Goal: Task Accomplishment & Management: Use online tool/utility

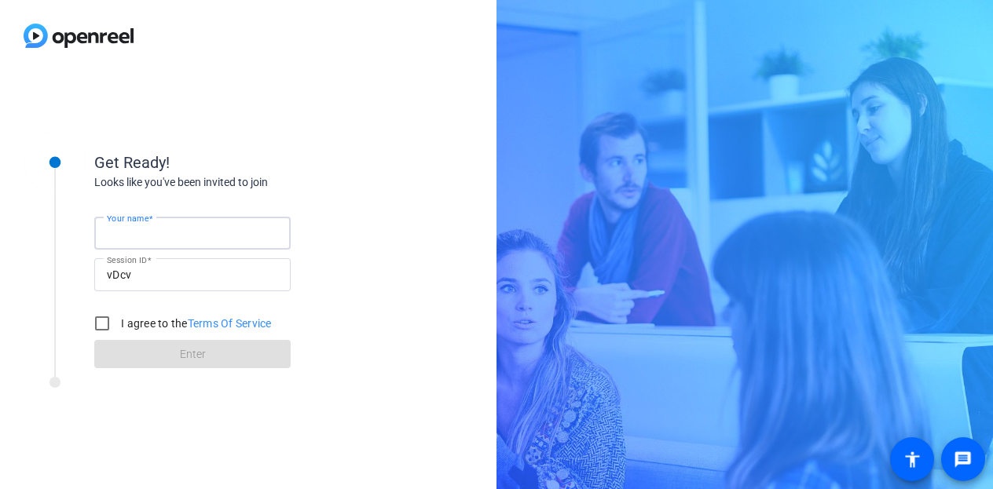
click at [186, 236] on input "Your name" at bounding box center [192, 233] width 171 height 19
type input "[PERSON_NAME]"
click at [98, 329] on input "I agree to the Terms Of Service" at bounding box center [101, 323] width 31 height 31
checkbox input "true"
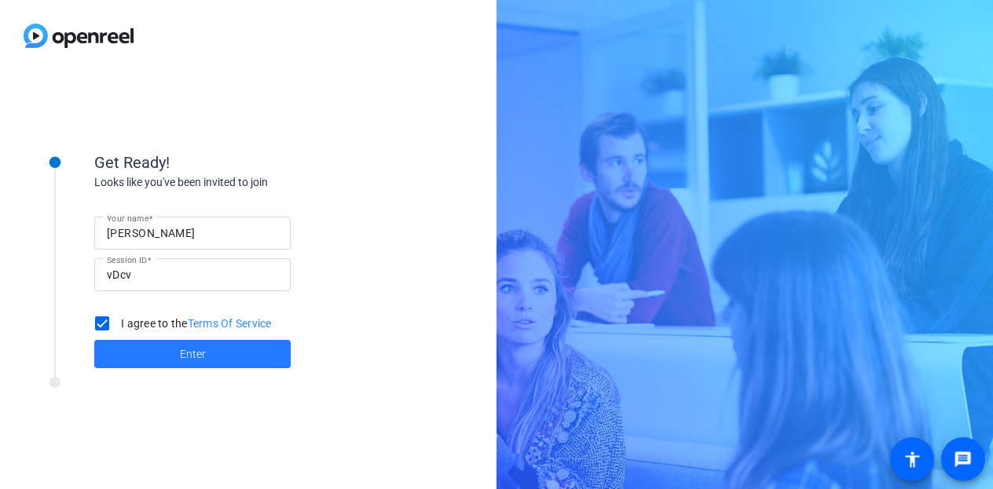
click at [162, 365] on span at bounding box center [192, 354] width 196 height 38
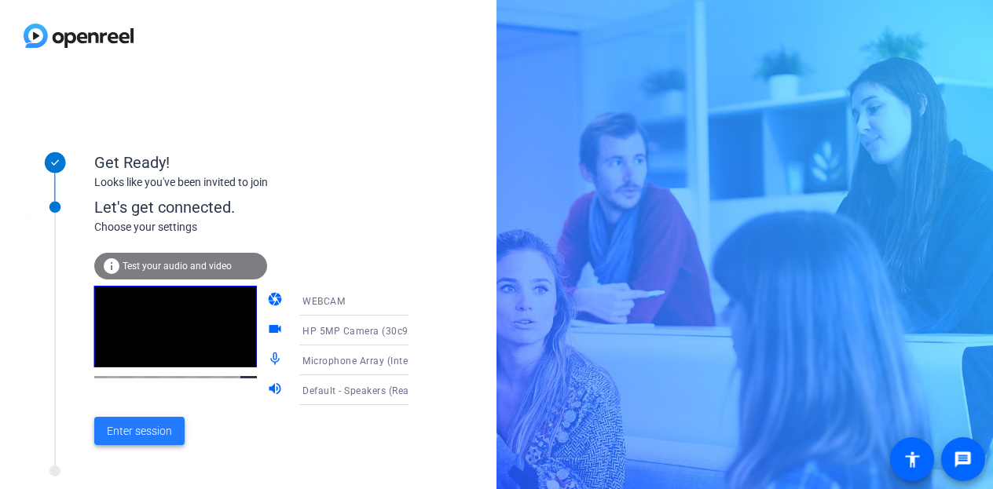
click at [166, 432] on span "Enter session" at bounding box center [139, 431] width 65 height 16
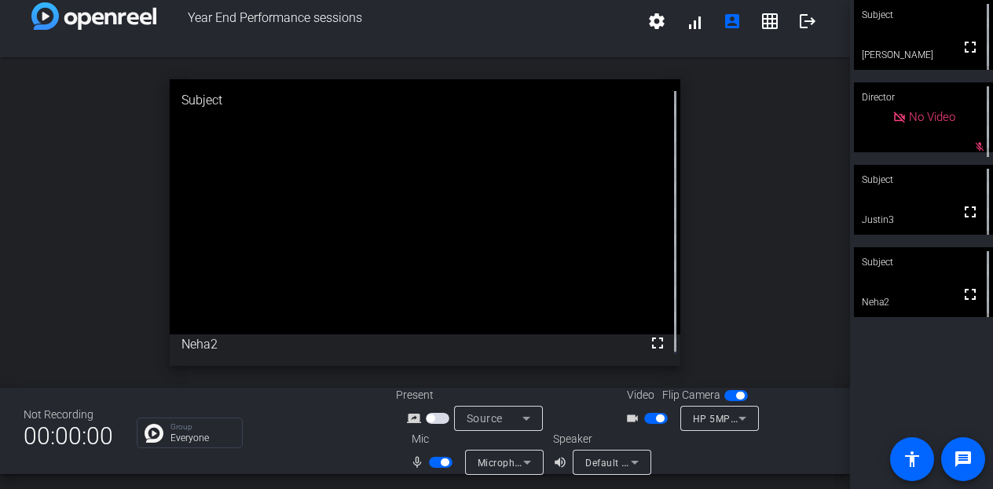
scroll to position [18, 0]
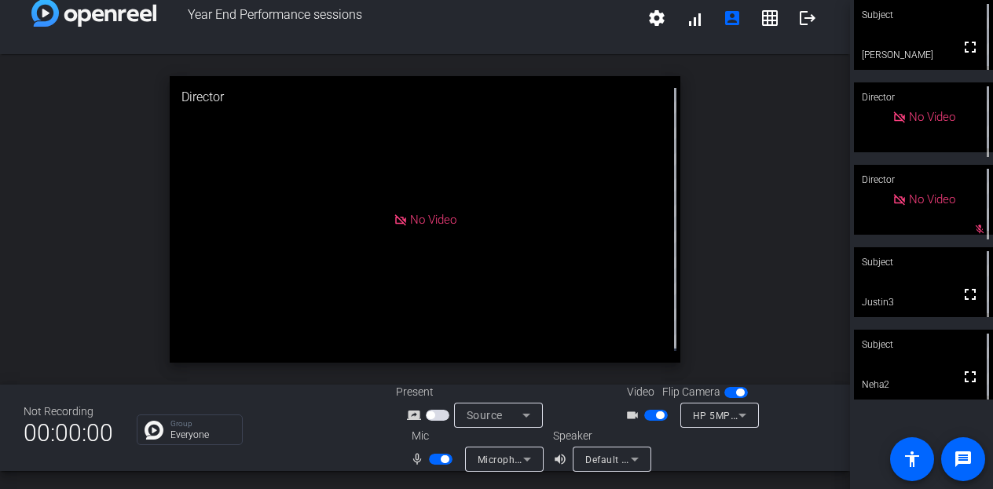
click at [53, 205] on div "open_in_new Director No Video" at bounding box center [425, 219] width 850 height 331
click at [528, 415] on icon at bounding box center [526, 415] width 19 height 19
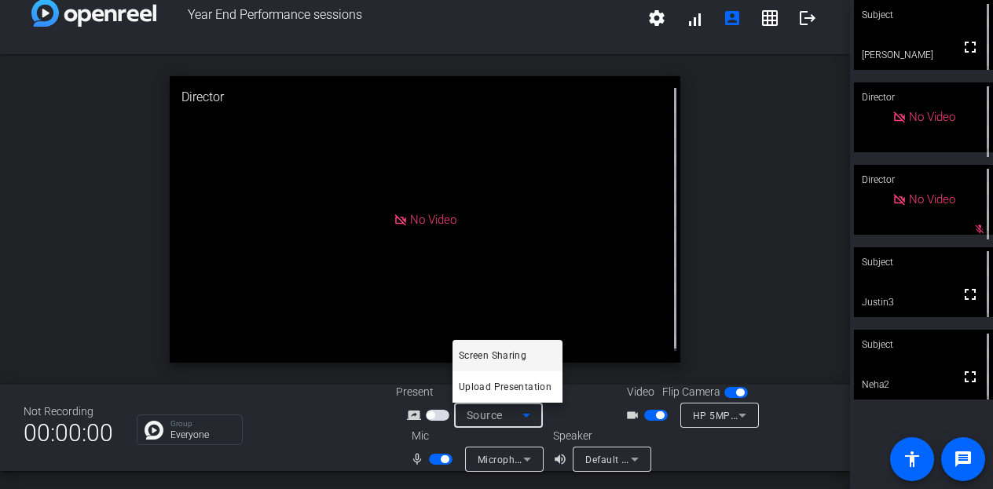
click at [753, 267] on div at bounding box center [496, 244] width 993 height 489
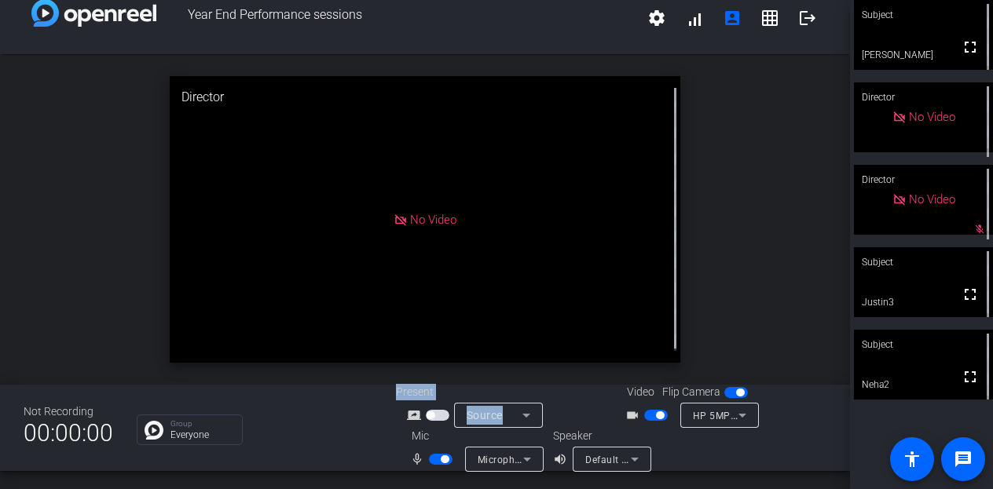
drag, startPoint x: 330, startPoint y: 437, endPoint x: 521, endPoint y: 419, distance: 192.5
click at [521, 419] on div "Not Recording 00:00:00 Group Everyone Present screen_share_outline Source Video…" at bounding box center [425, 428] width 850 height 86
click at [521, 419] on icon at bounding box center [526, 415] width 19 height 19
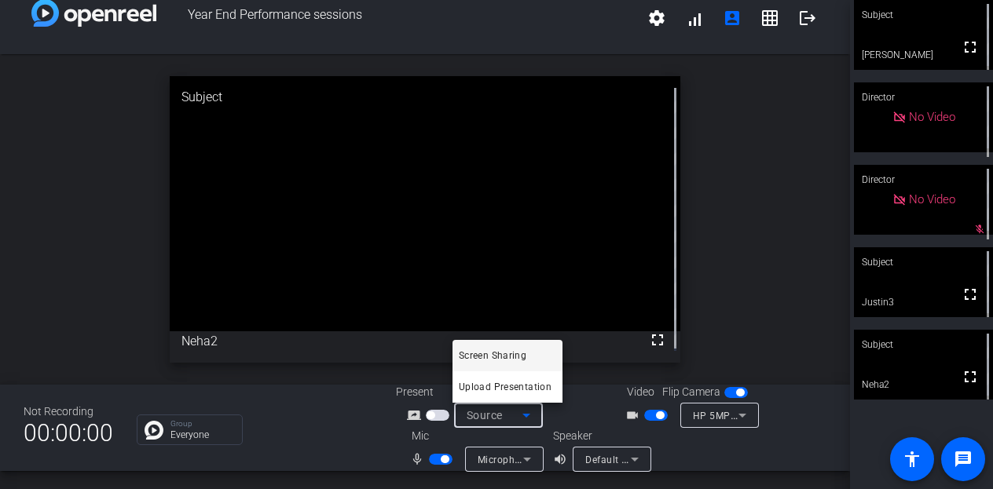
click at [748, 268] on div at bounding box center [496, 244] width 993 height 489
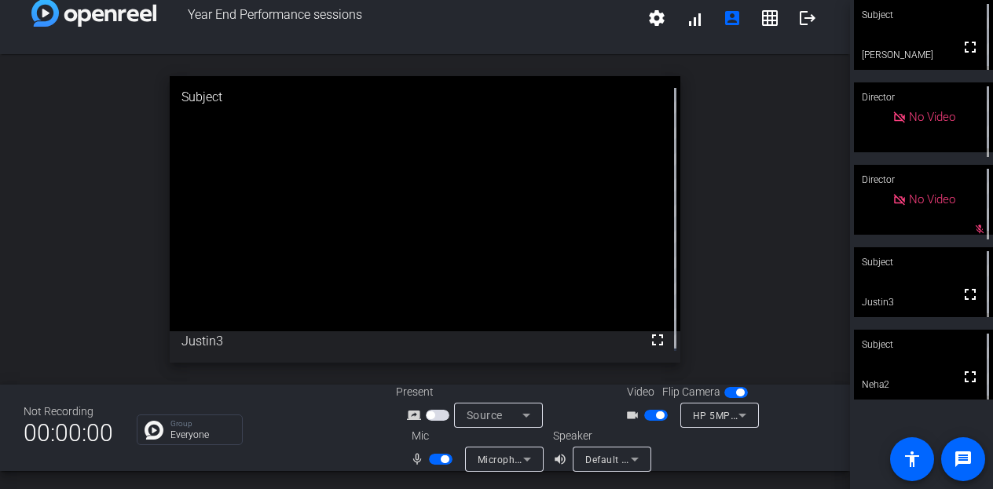
click at [518, 414] on icon at bounding box center [526, 415] width 19 height 19
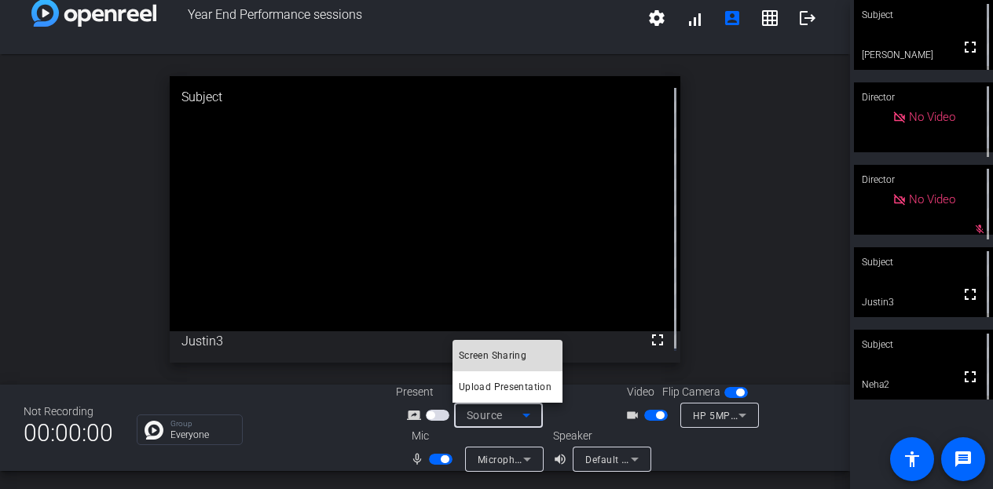
click at [518, 354] on span "Screen Sharing" at bounding box center [493, 355] width 68 height 19
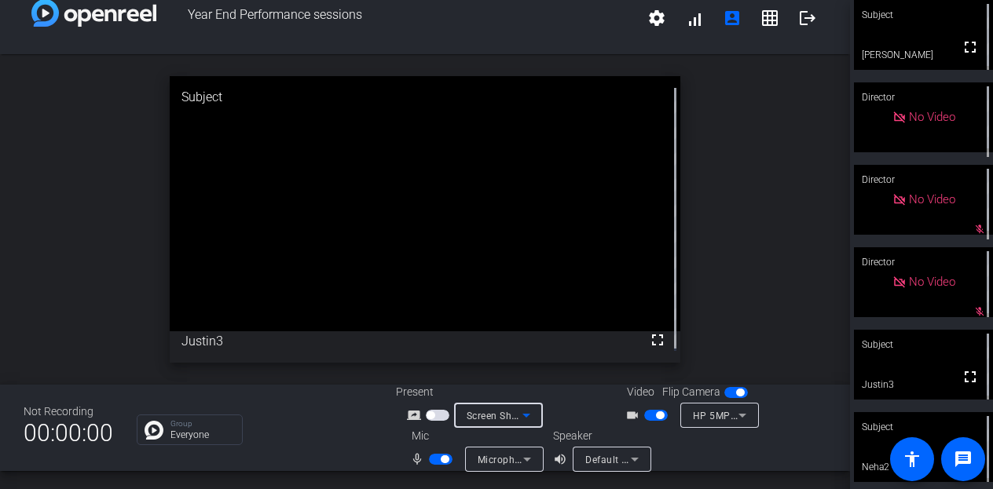
click at [517, 412] on icon at bounding box center [526, 415] width 19 height 19
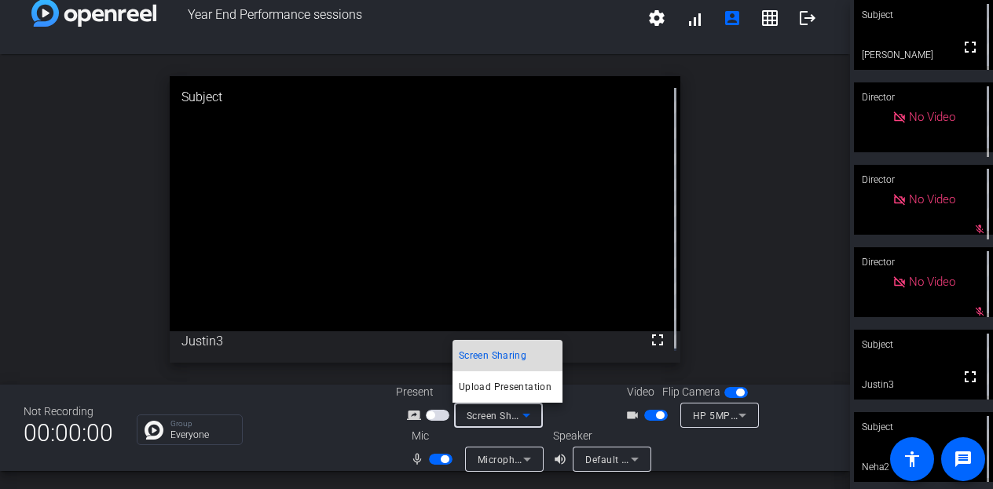
click at [518, 354] on span "Screen Sharing" at bounding box center [493, 355] width 68 height 19
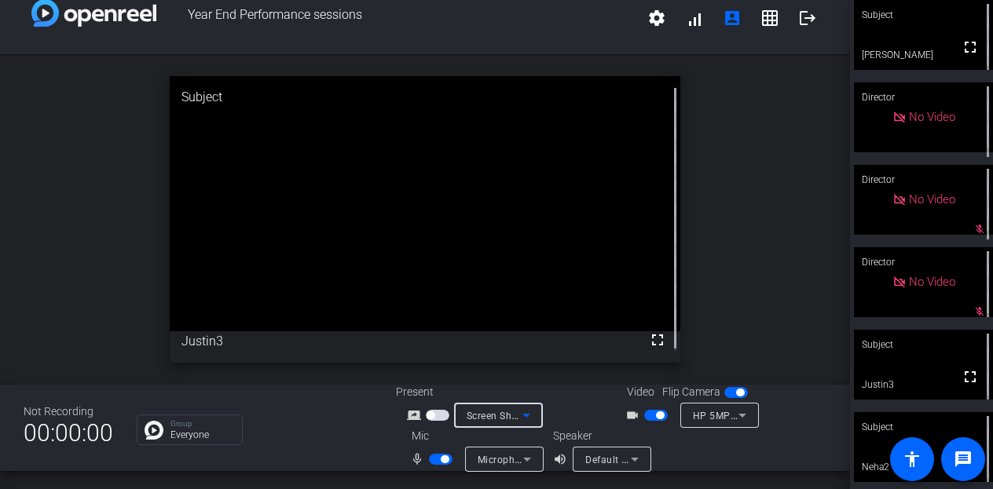
click at [513, 415] on span "Screen Sharing" at bounding box center [500, 415] width 69 height 13
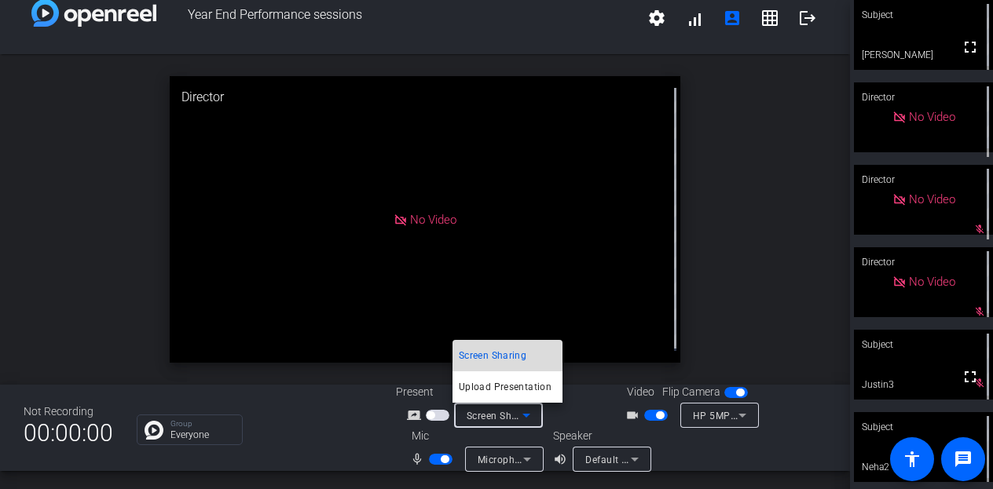
click at [509, 353] on span "Screen Sharing" at bounding box center [493, 355] width 68 height 19
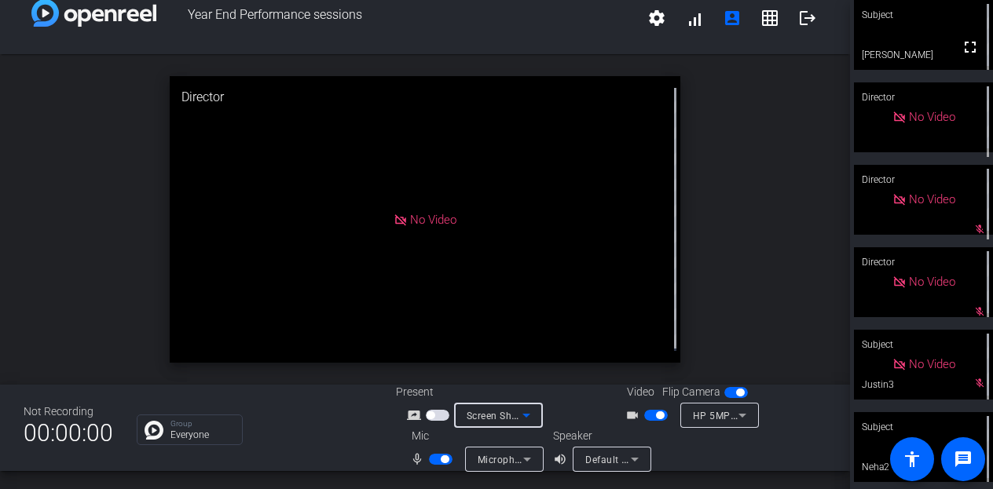
click at [490, 418] on span "Screen Sharing" at bounding box center [500, 415] width 69 height 13
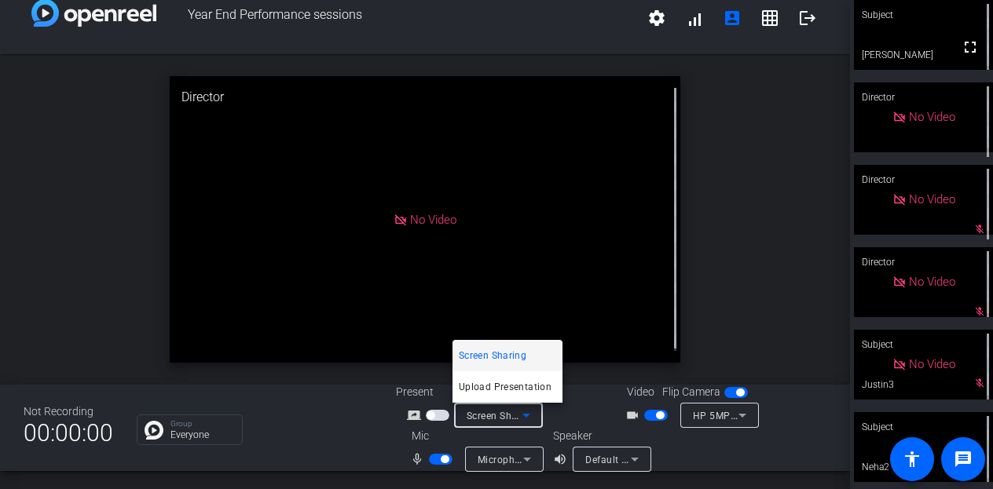
click at [511, 353] on span "Screen Sharing" at bounding box center [493, 355] width 68 height 19
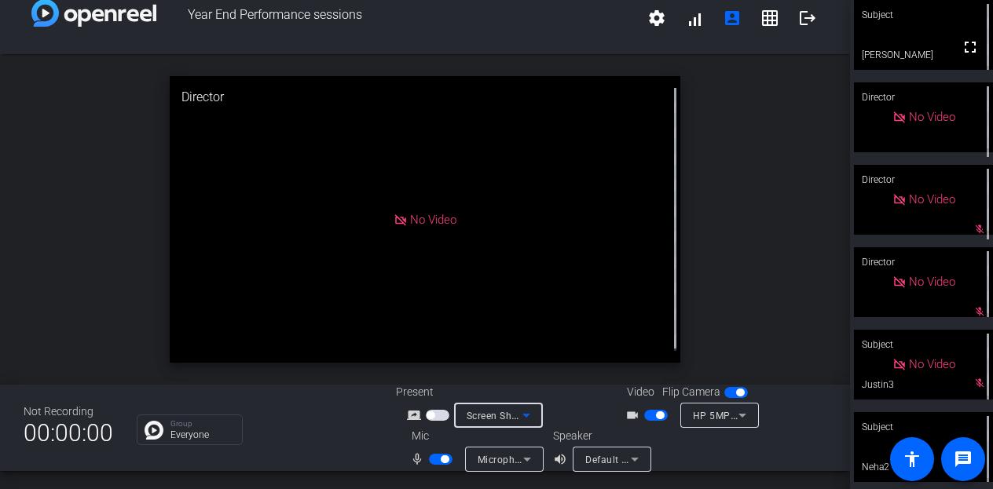
click at [726, 155] on div "open_in_new Director No Video" at bounding box center [425, 219] width 850 height 331
click at [436, 417] on span "button" at bounding box center [438, 415] width 24 height 11
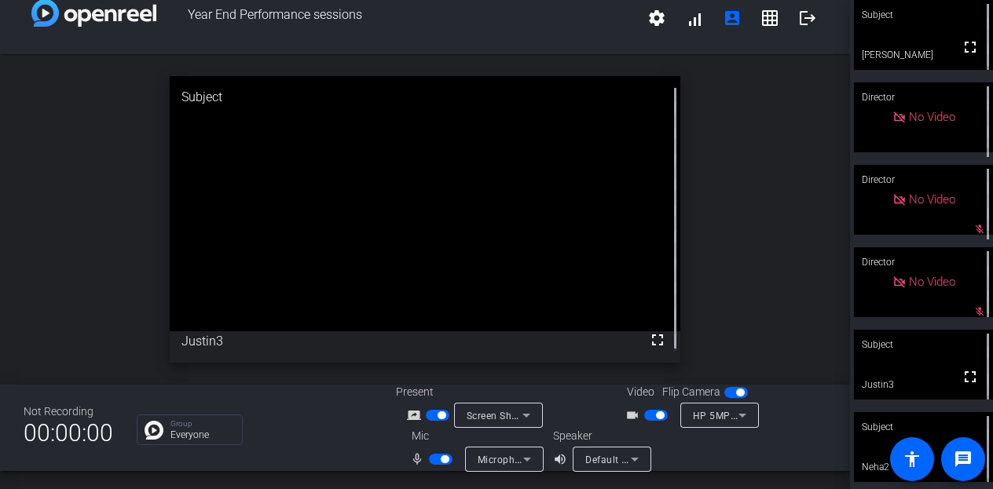
click at [437, 417] on span "button" at bounding box center [441, 415] width 8 height 8
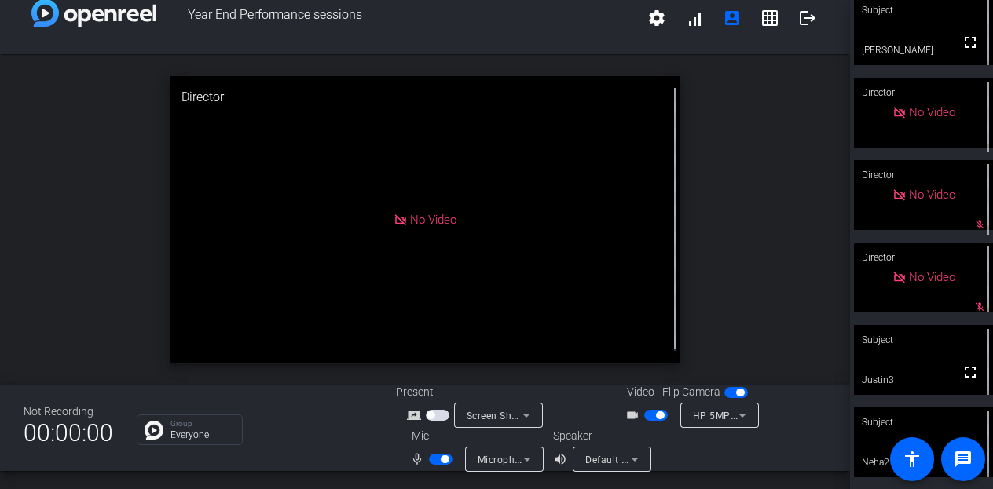
scroll to position [0, 0]
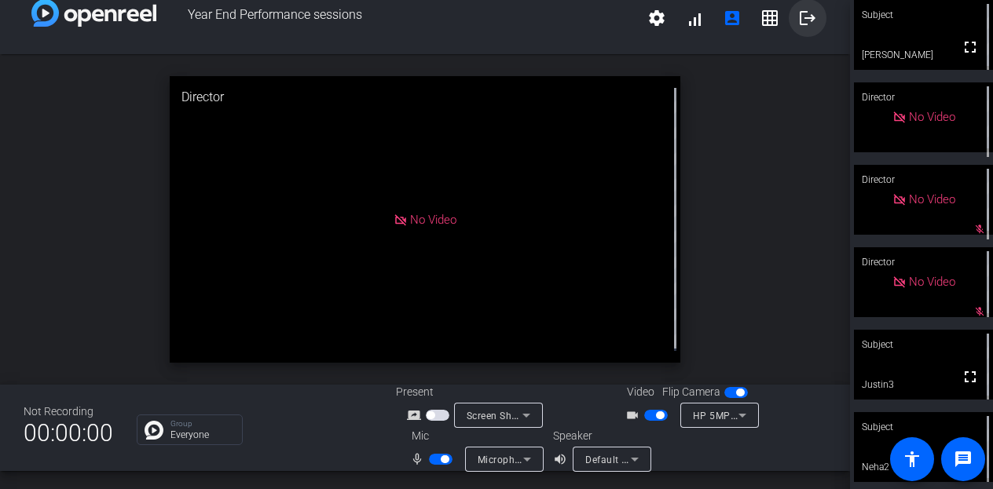
click at [803, 24] on mat-icon "logout" at bounding box center [807, 18] width 19 height 19
